Goal: Entertainment & Leisure: Consume media (video, audio)

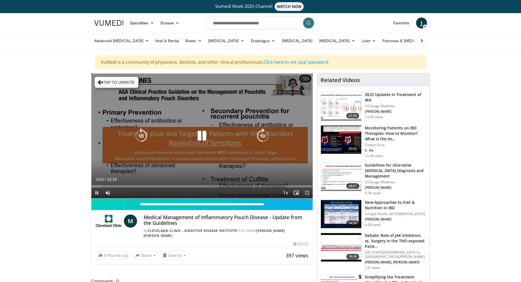
drag, startPoint x: 306, startPoint y: 194, endPoint x: 306, endPoint y: 227, distance: 33.1
click at [306, 194] on span "Video Player" at bounding box center [306, 192] width 11 height 11
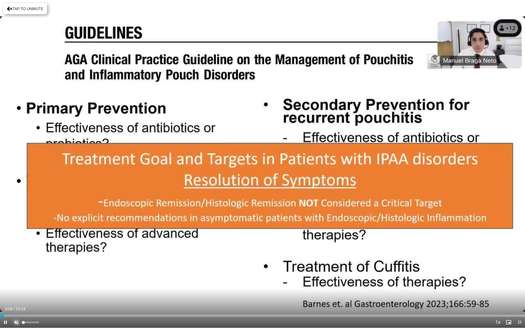
click at [15, 281] on span "Video Player" at bounding box center [16, 322] width 11 height 11
click at [6, 281] on span "Video Player" at bounding box center [5, 322] width 11 height 11
